Goal: Find specific page/section: Find specific page/section

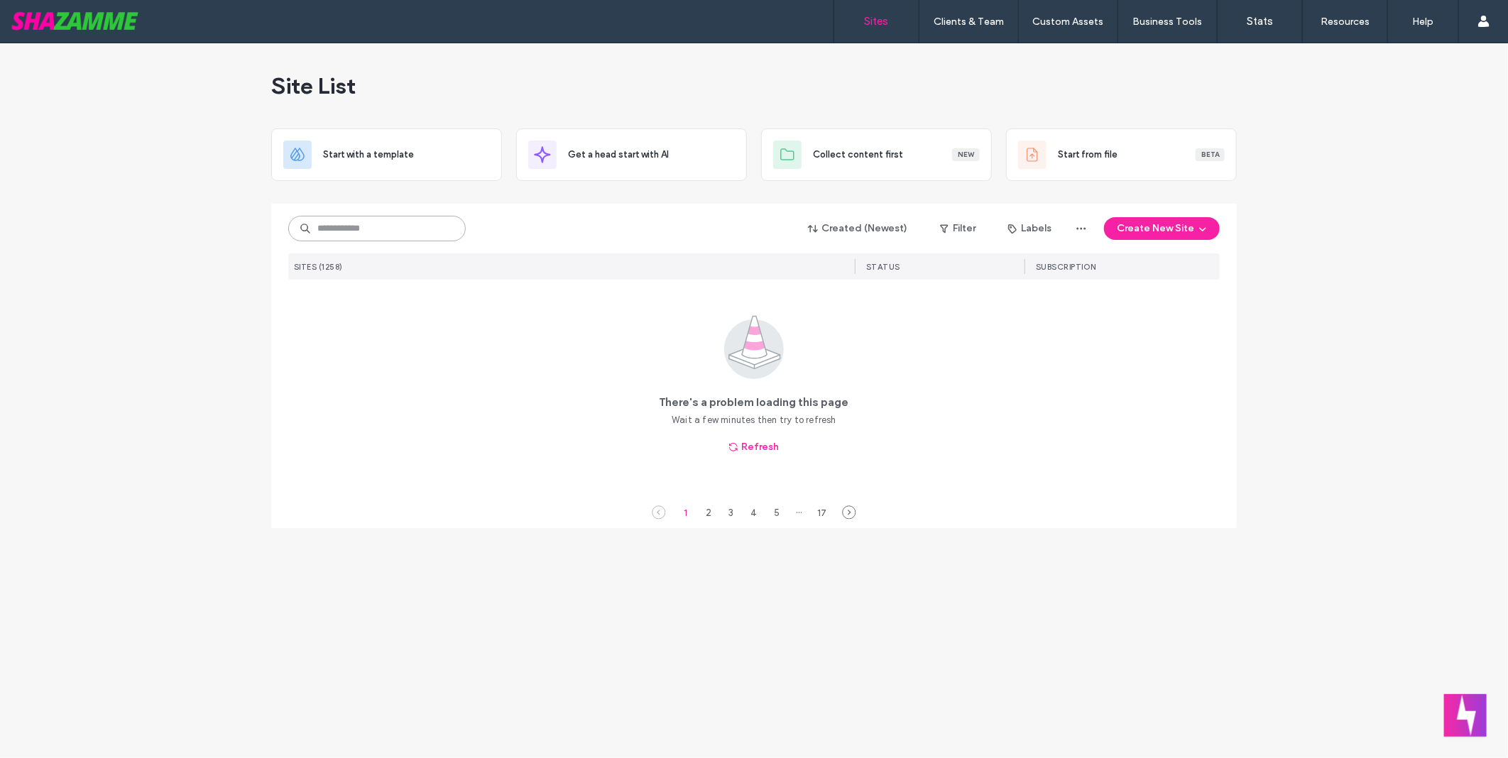
click at [391, 235] on input at bounding box center [376, 229] width 177 height 26
type input "***"
click at [757, 437] on button "Refresh" at bounding box center [754, 447] width 76 height 23
click at [719, 444] on button "Refresh" at bounding box center [754, 447] width 76 height 23
click at [770, 442] on button "Refresh" at bounding box center [754, 447] width 76 height 23
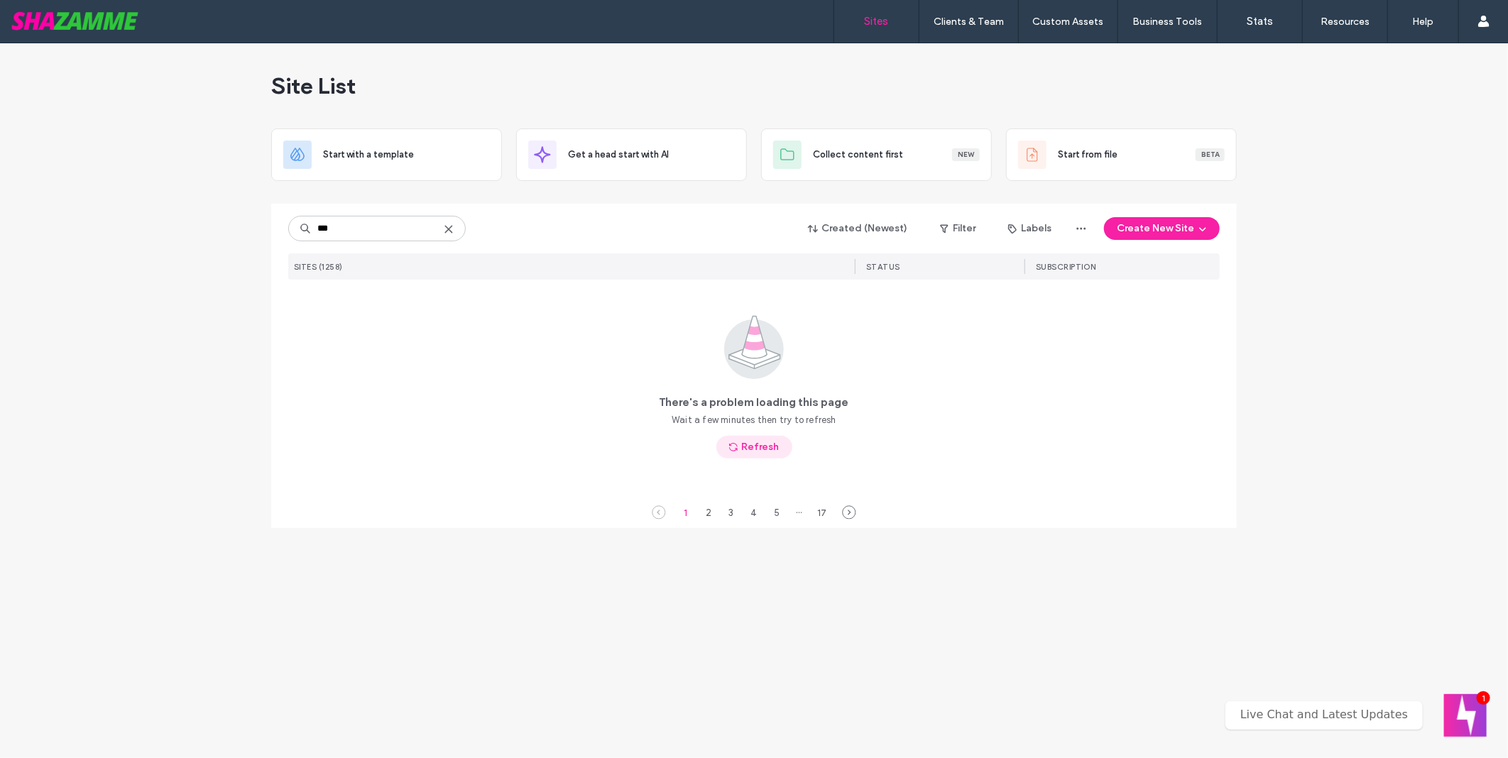
click at [770, 442] on button "Refresh" at bounding box center [754, 447] width 76 height 23
click at [753, 454] on button "Refresh" at bounding box center [754, 447] width 76 height 23
click at [363, 252] on div "Created (Newest) Filter Labels Create New Site SITES (1258) STATUS SUBSCRIPTION" at bounding box center [753, 242] width 931 height 76
click at [375, 227] on input at bounding box center [376, 229] width 177 height 26
type input "***"
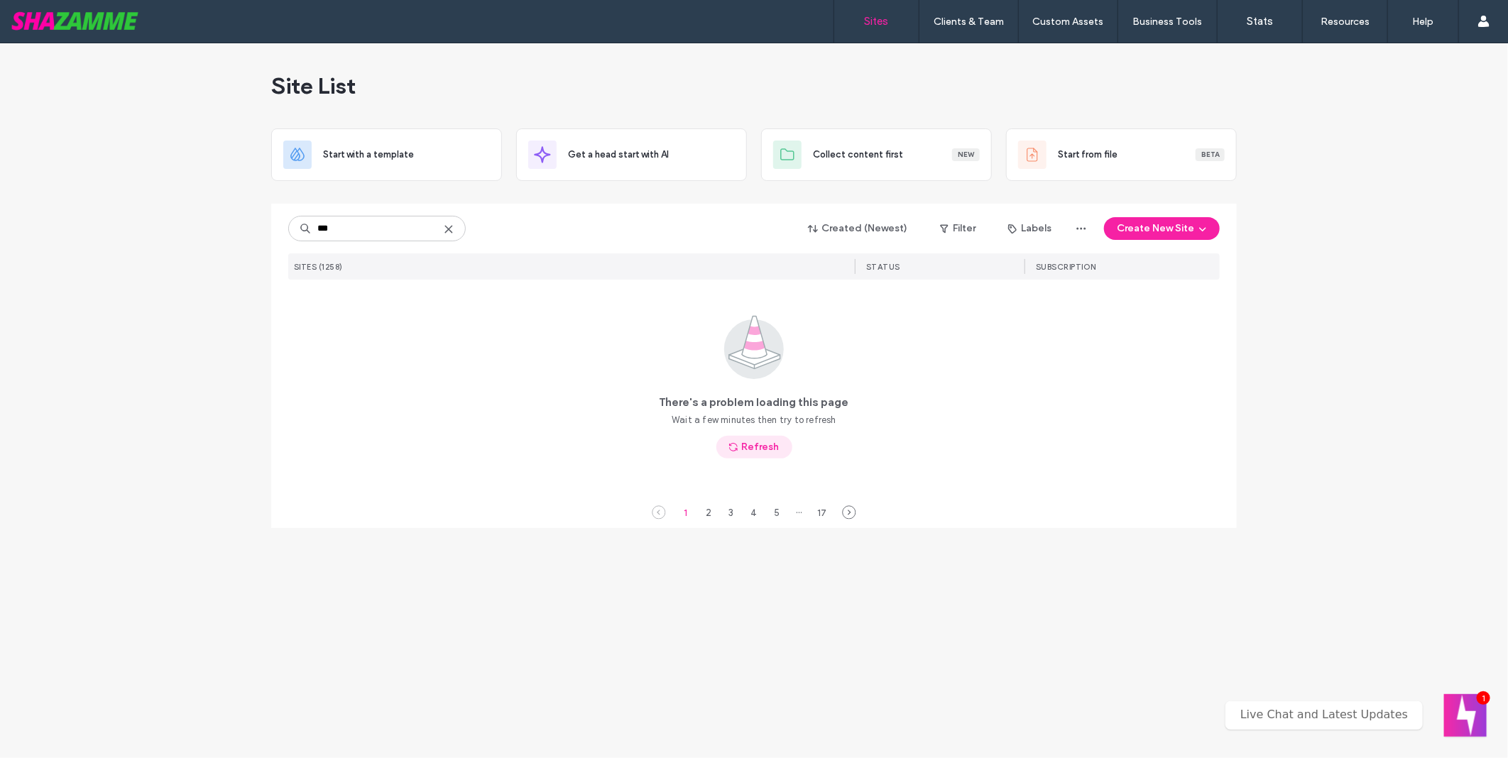
click at [784, 450] on button "Refresh" at bounding box center [754, 447] width 76 height 23
click at [736, 449] on use "button" at bounding box center [733, 447] width 9 height 9
click at [983, 23] on label "Clients & Team" at bounding box center [969, 22] width 70 height 12
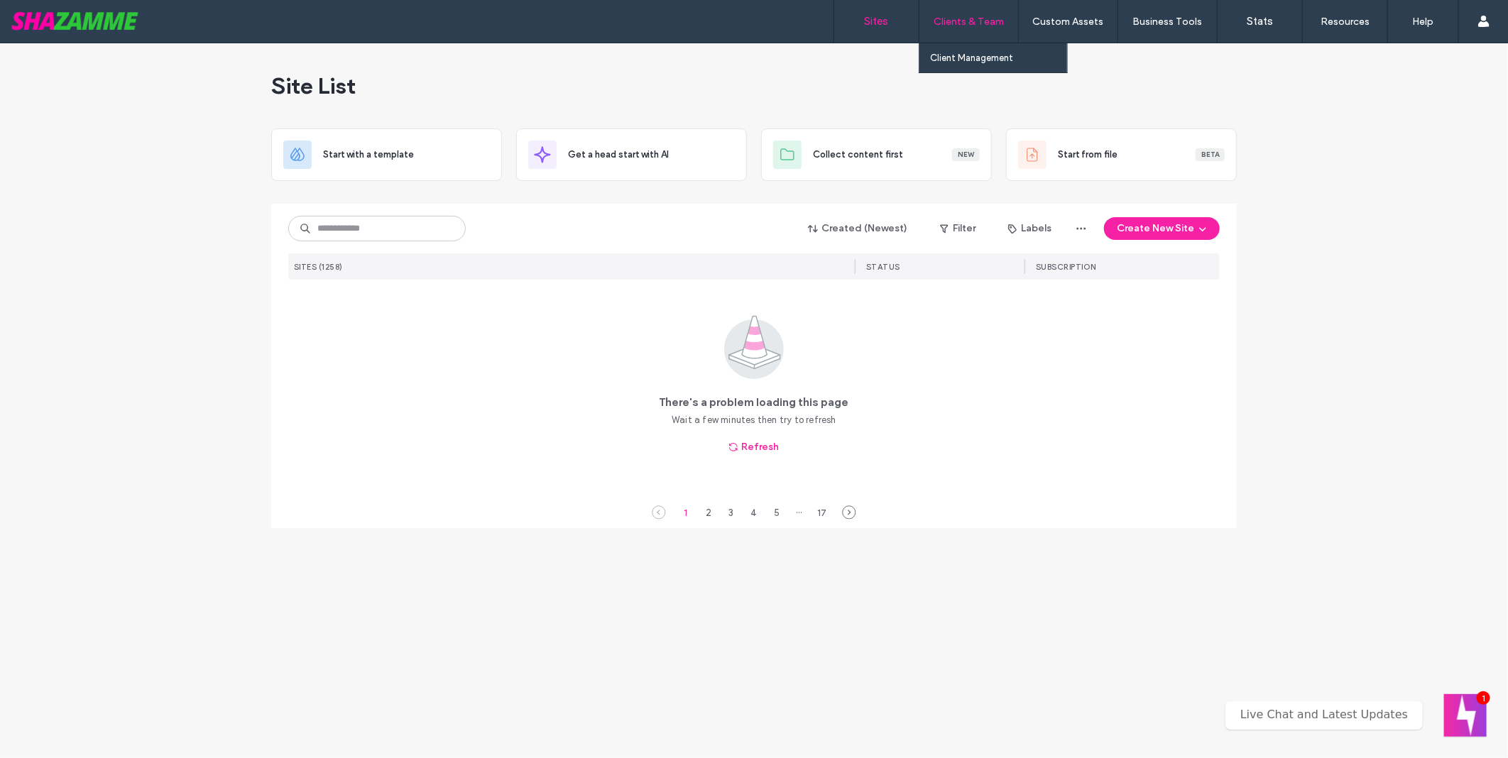
click at [988, 16] on label "Clients & Team" at bounding box center [969, 22] width 70 height 12
click at [1005, 62] on label "Client Management" at bounding box center [971, 58] width 83 height 11
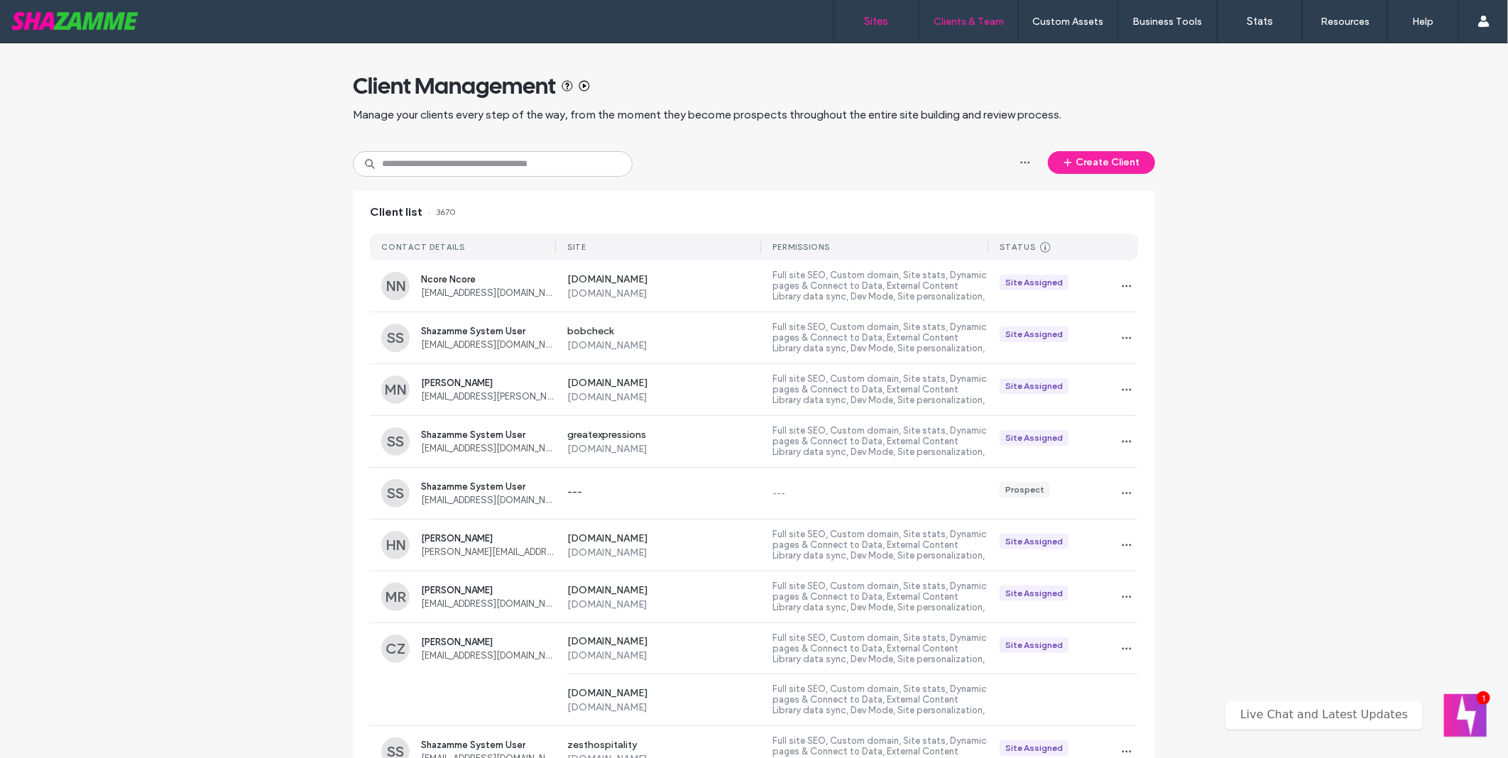
click at [876, 19] on label "Sites" at bounding box center [877, 21] width 24 height 13
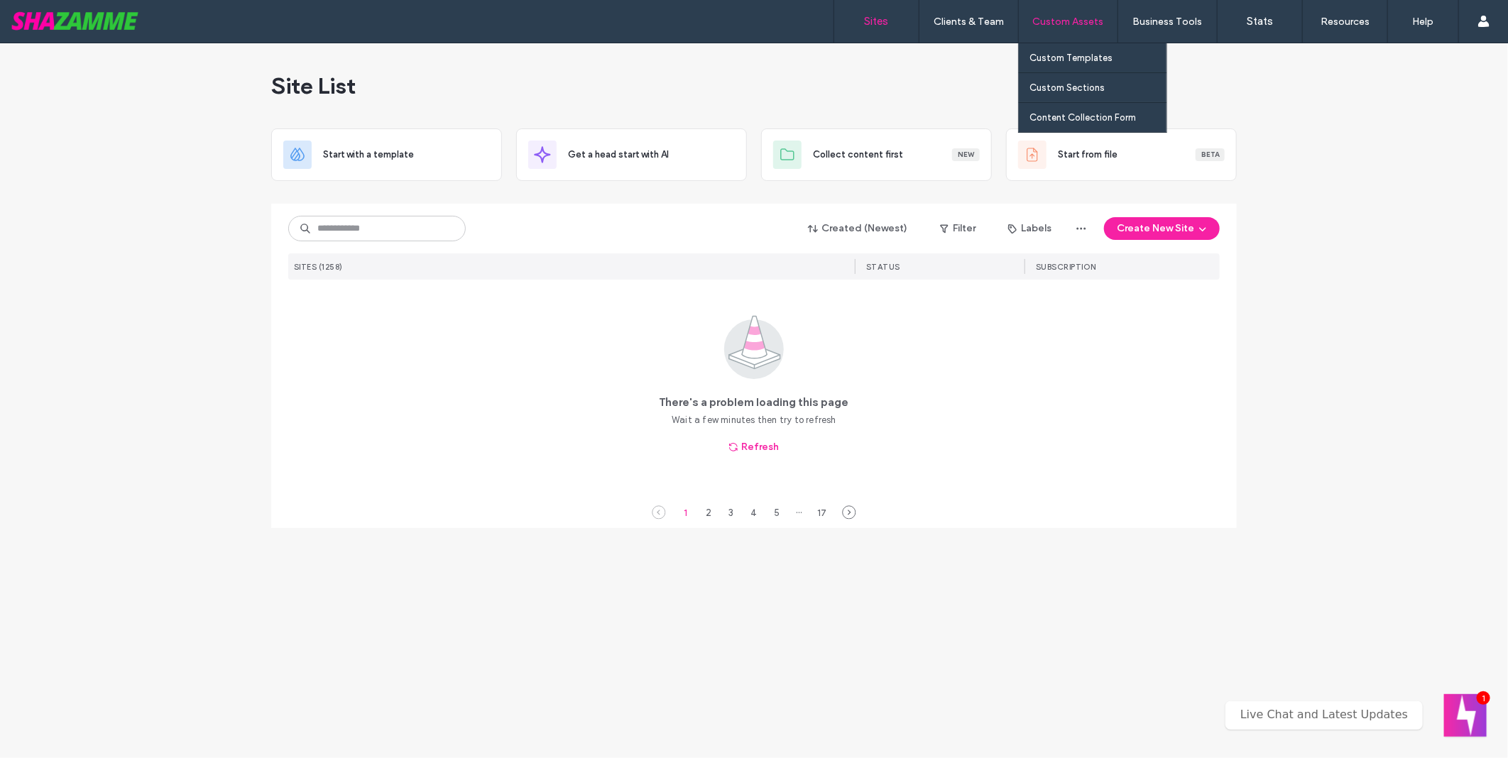
click at [1047, 25] on label "Custom Assets" at bounding box center [1068, 22] width 71 height 12
click at [1083, 20] on label "Custom Assets" at bounding box center [1068, 22] width 71 height 12
click at [1092, 48] on link "Custom Templates" at bounding box center [1097, 57] width 137 height 29
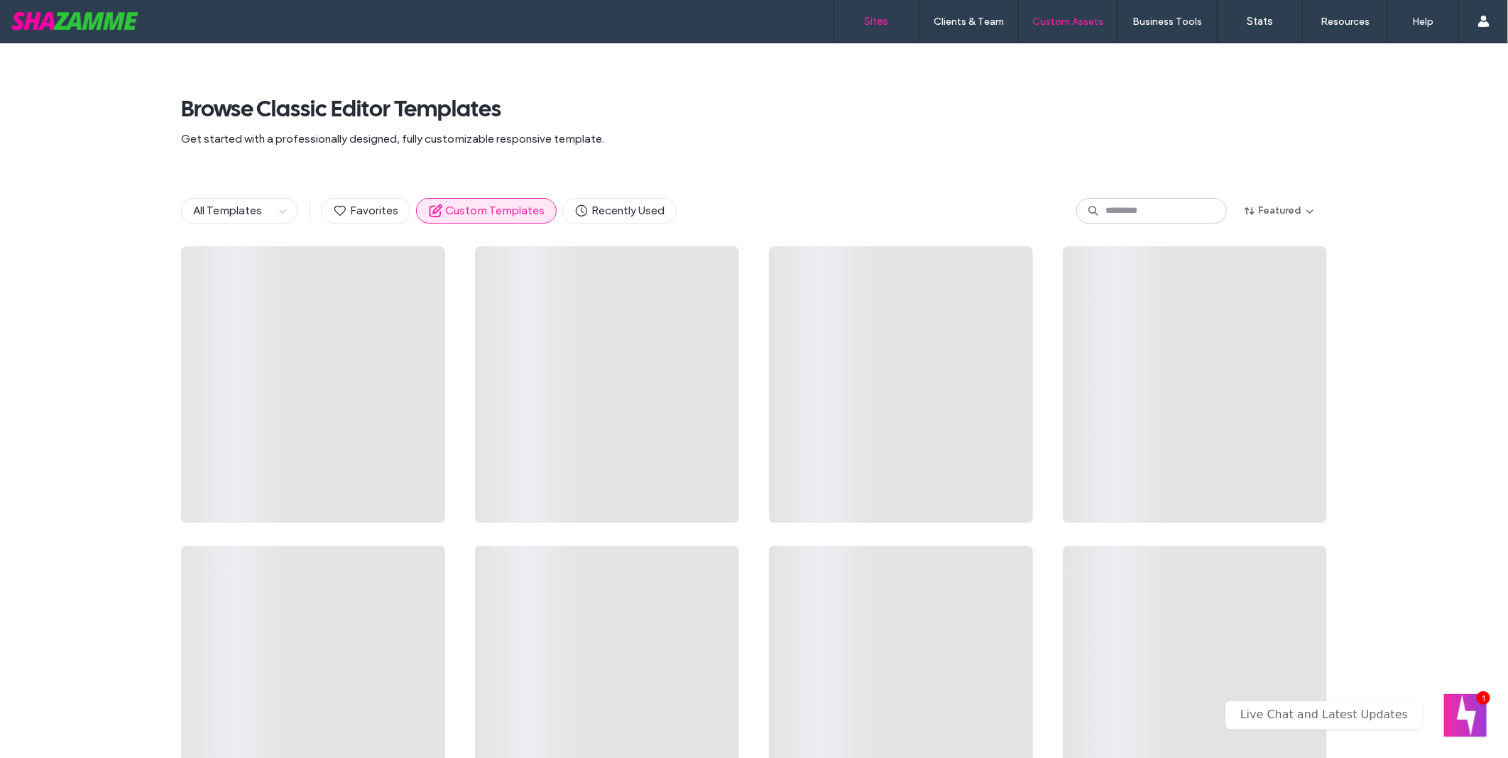
click at [874, 21] on label "Sites" at bounding box center [877, 21] width 24 height 13
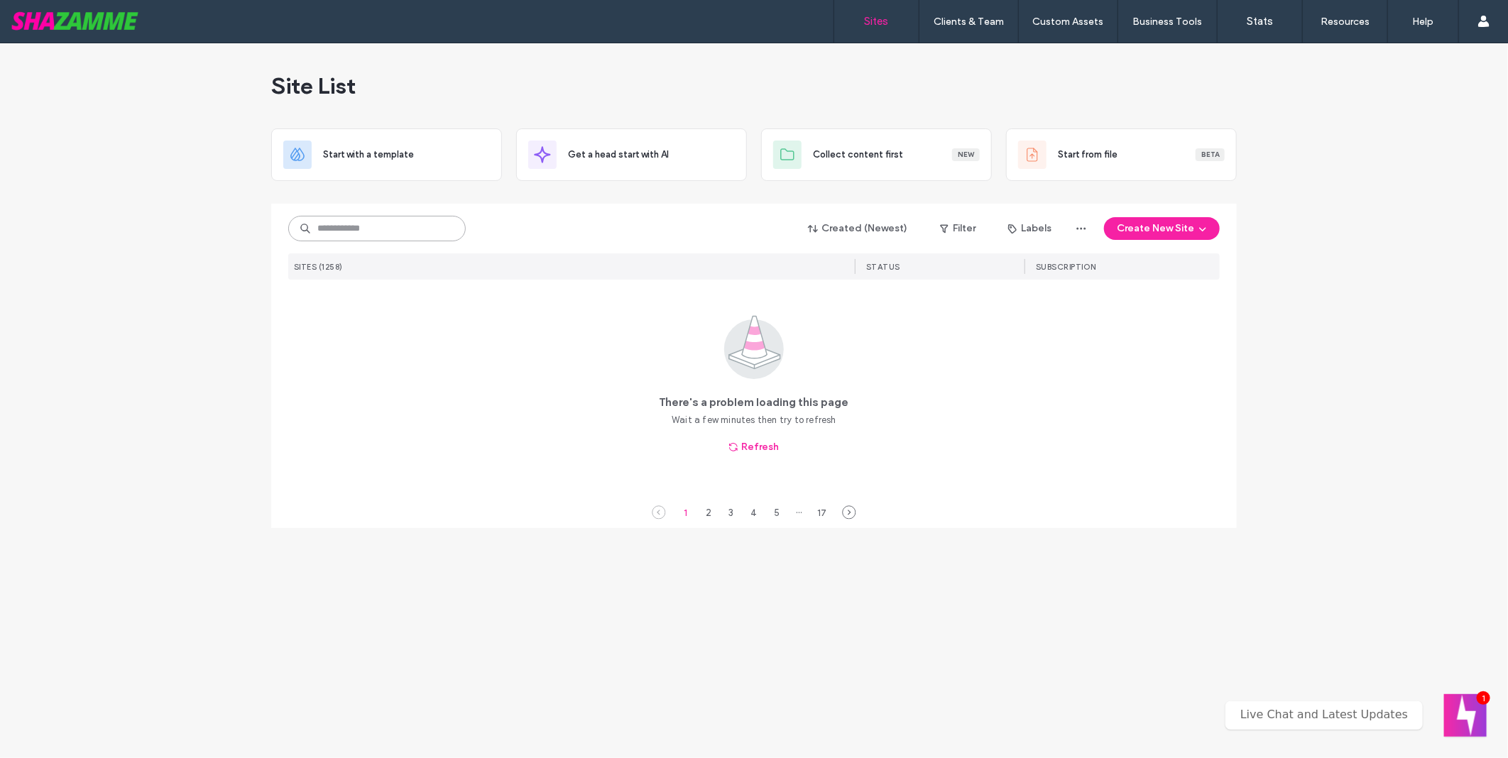
click at [381, 224] on input at bounding box center [376, 229] width 177 height 26
type input "**"
click at [709, 507] on div "2" at bounding box center [708, 512] width 17 height 17
click at [701, 518] on div "2" at bounding box center [708, 512] width 17 height 17
click at [760, 463] on div "There's a problem loading this page Wait a few minutes then try to refresh Refr…" at bounding box center [753, 387] width 931 height 214
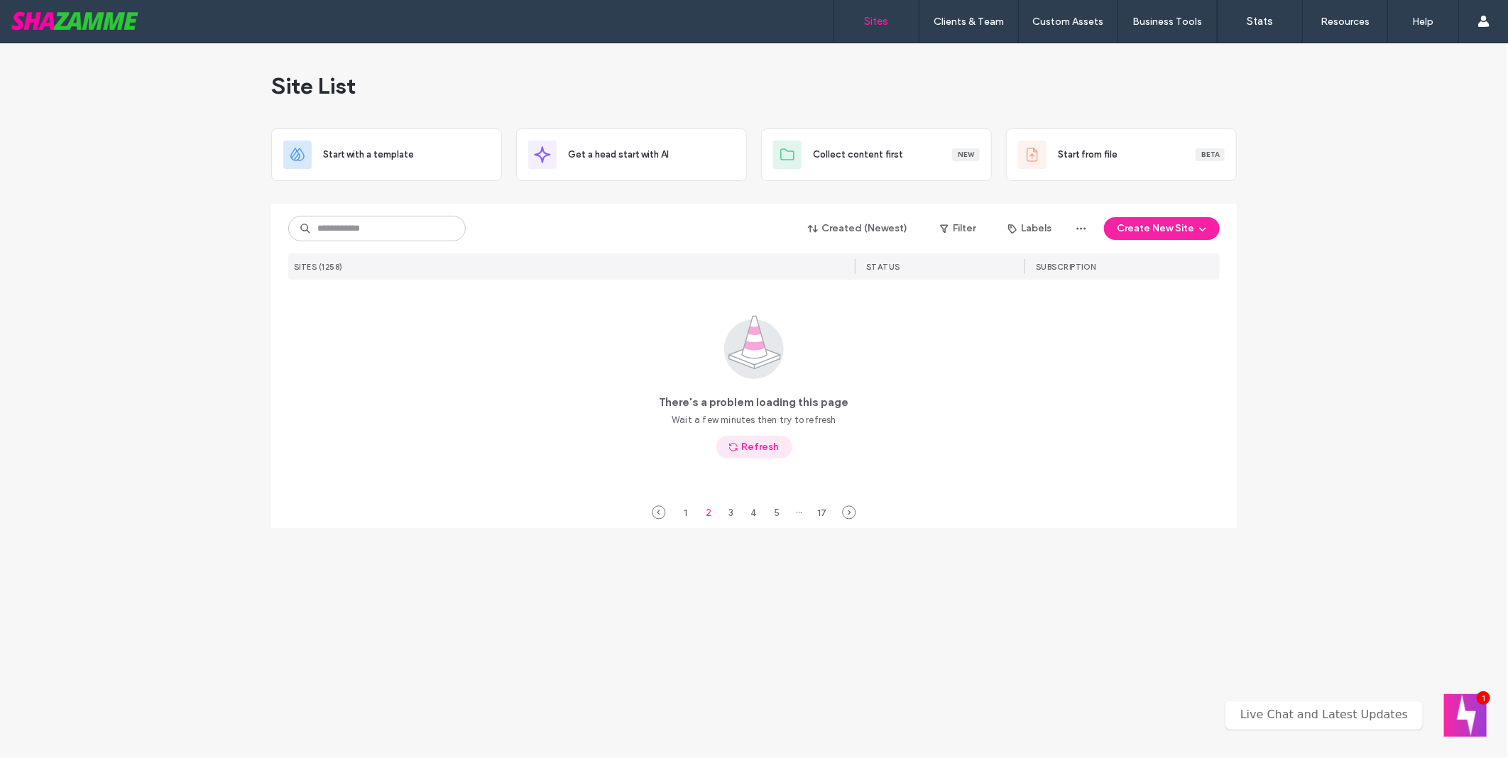
click at [765, 449] on button "Refresh" at bounding box center [754, 447] width 76 height 23
click at [687, 514] on div "1" at bounding box center [685, 512] width 17 height 17
click at [753, 445] on button "Refresh" at bounding box center [754, 447] width 76 height 23
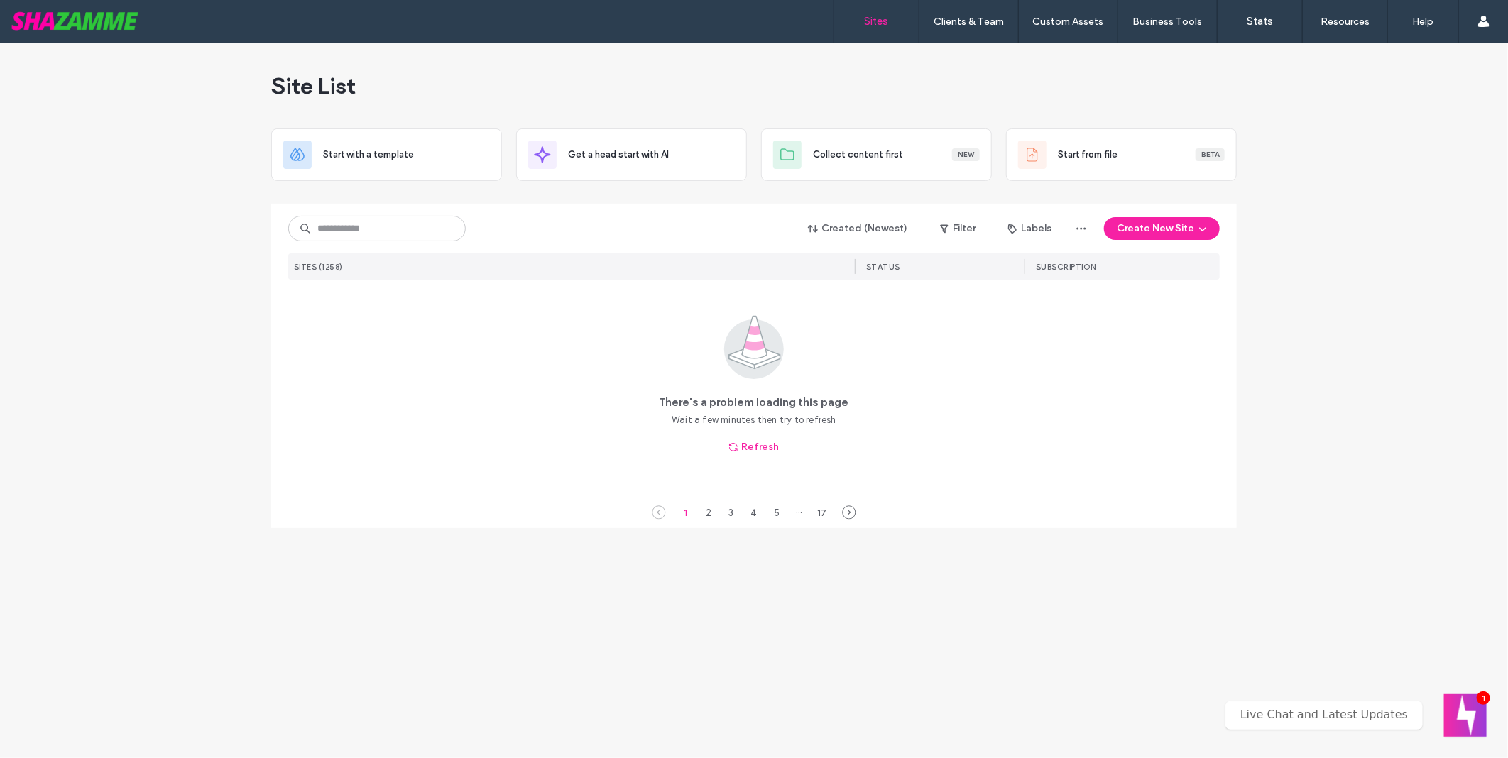
click at [1446, 291] on div "Site List Start with a template Get a head start with AI Collect content first …" at bounding box center [754, 400] width 1508 height 715
